Goal: Use online tool/utility: Utilize a website feature to perform a specific function

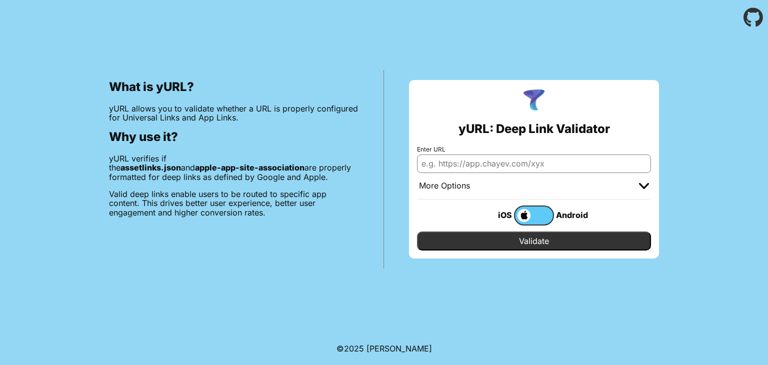
drag, startPoint x: 0, startPoint y: 0, endPoint x: 488, endPoint y: 166, distance: 515.1
click at [488, 166] on input "Enter URL" at bounding box center [534, 164] width 234 height 18
type input "[DOMAIN_NAME]"
click at [536, 237] on input "Validate" at bounding box center [534, 241] width 234 height 19
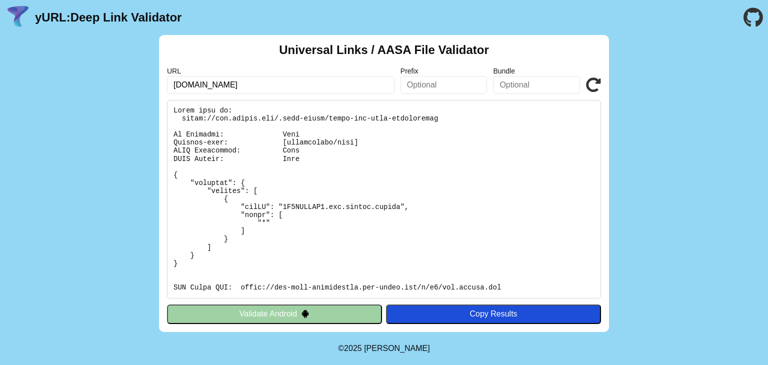
click at [292, 310] on button "Validate Android" at bounding box center [274, 314] width 215 height 19
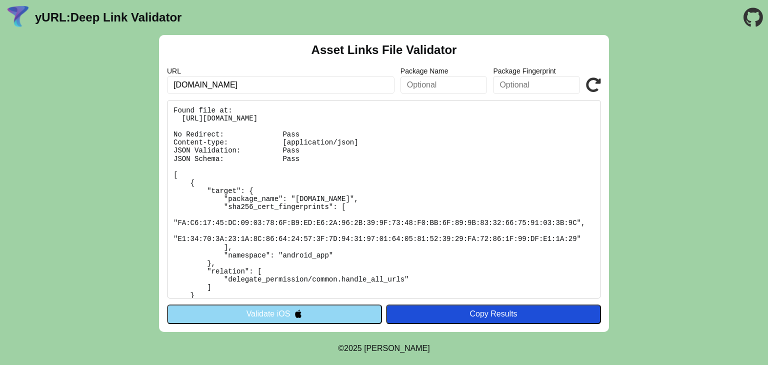
scroll to position [15, 0]
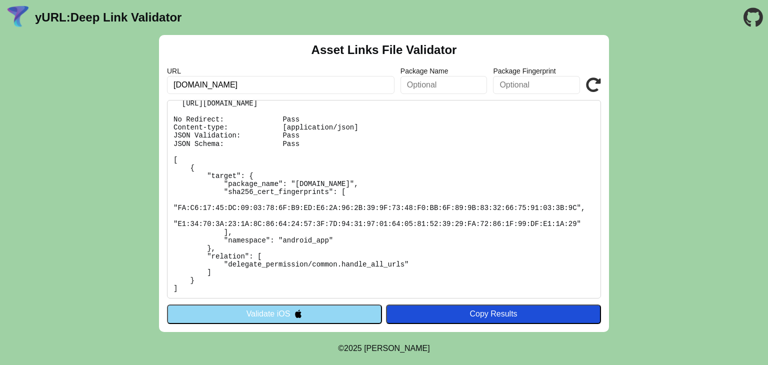
click at [277, 311] on button "Validate iOS" at bounding box center [274, 314] width 215 height 19
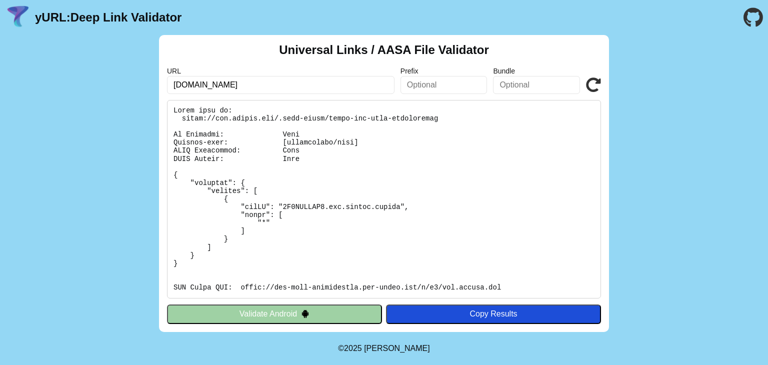
click at [296, 313] on button "Validate Android" at bounding box center [274, 314] width 215 height 19
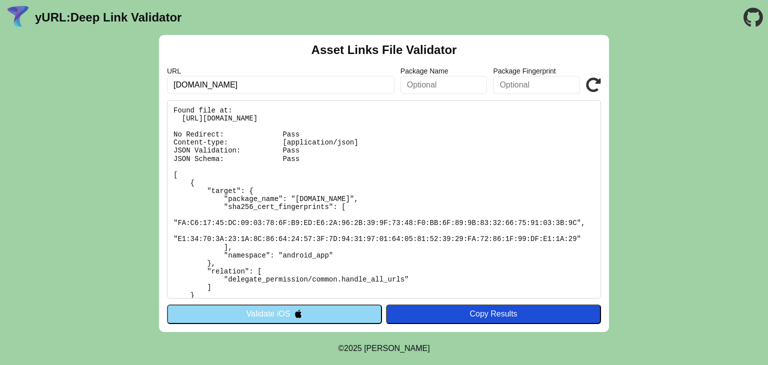
scroll to position [15, 0]
